Goal: Information Seeking & Learning: Learn about a topic

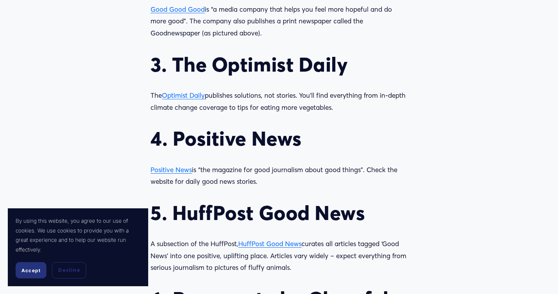
scroll to position [872, 0]
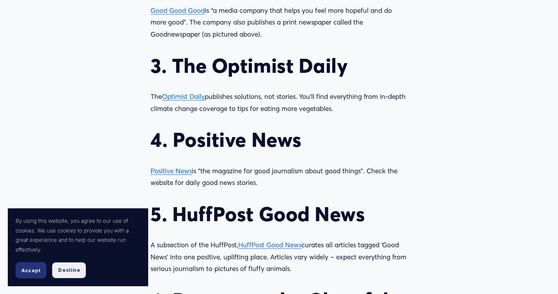
click at [68, 270] on span "Decline" at bounding box center [69, 270] width 22 height 7
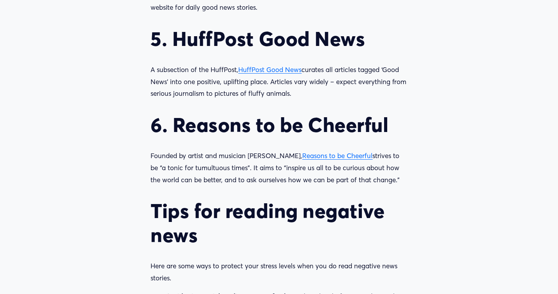
scroll to position [1070, 0]
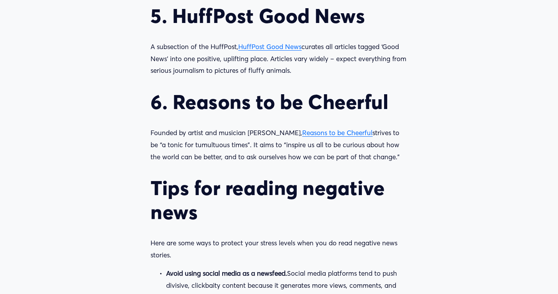
click at [273, 44] on span "HuffPost Good News" at bounding box center [269, 47] width 63 height 8
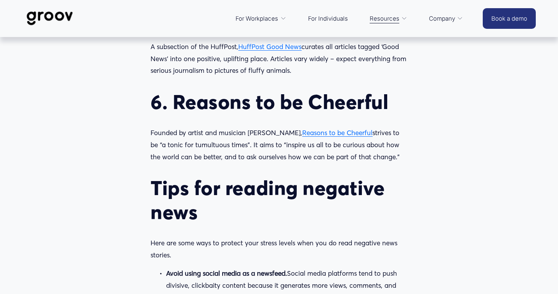
scroll to position [1070, 0]
click at [331, 131] on span "Reasons to be Cheerful" at bounding box center [337, 133] width 70 height 8
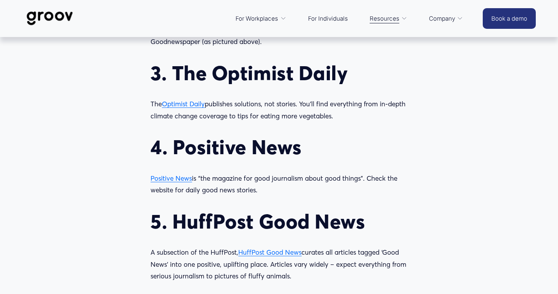
scroll to position [763, 0]
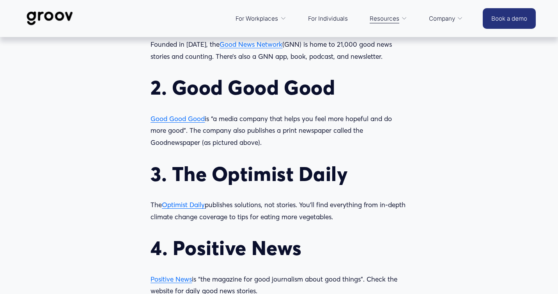
click at [194, 205] on span "Optimist Daily" at bounding box center [183, 205] width 43 height 8
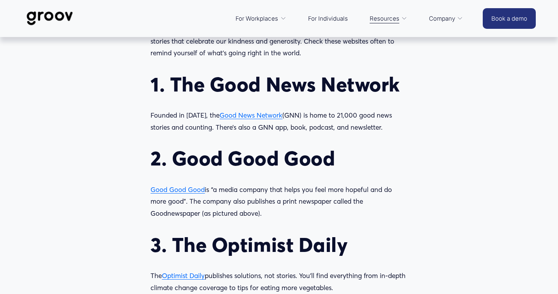
scroll to position [693, 0]
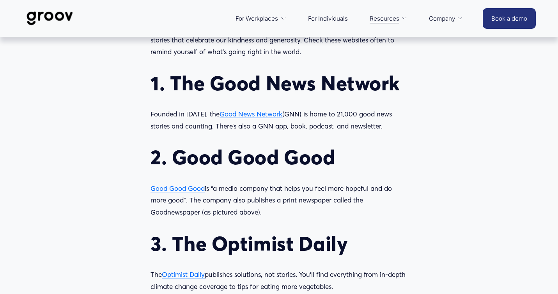
click at [181, 190] on span "Good Good Good" at bounding box center [178, 188] width 54 height 8
